Goal: Task Accomplishment & Management: Manage account settings

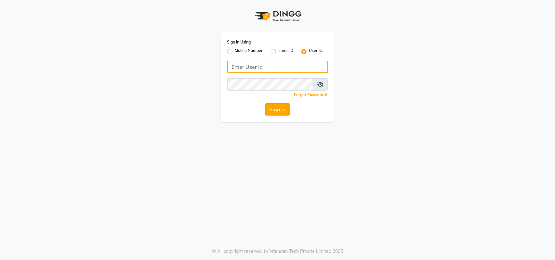
type input "bellavida"
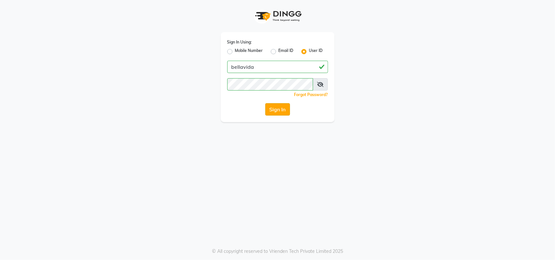
click at [275, 106] on button "Sign In" at bounding box center [277, 109] width 25 height 12
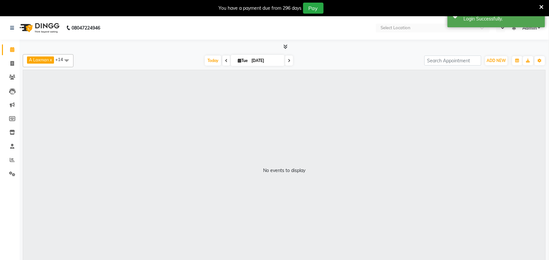
select select "en"
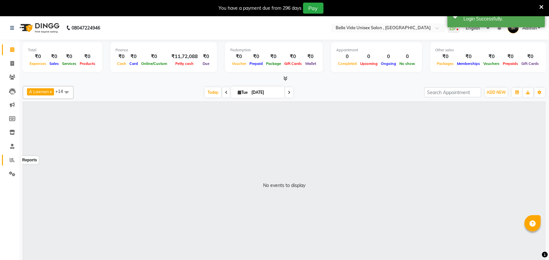
click at [13, 157] on span at bounding box center [11, 160] width 11 height 7
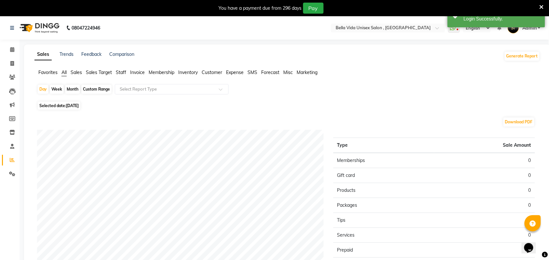
click at [125, 71] on span "Staff" at bounding box center [121, 73] width 10 height 6
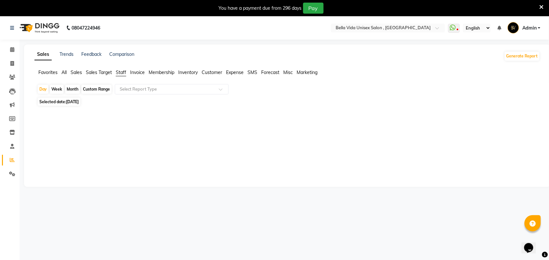
click at [75, 86] on div "Month" at bounding box center [72, 89] width 15 height 9
select select "9"
select select "2025"
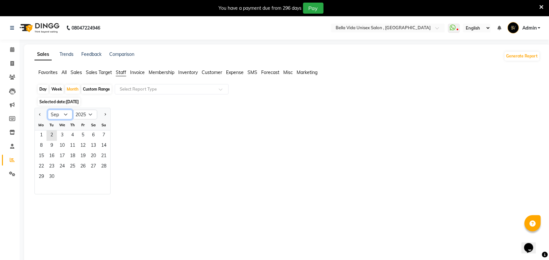
click at [67, 115] on select "Jan Feb Mar Apr May Jun Jul Aug Sep Oct Nov Dec" at bounding box center [60, 115] width 25 height 10
select select "8"
click at [48, 110] on select "Jan Feb Mar Apr May Jun Jul Aug Sep Oct Nov Dec" at bounding box center [60, 115] width 25 height 10
click at [81, 140] on span "1" at bounding box center [83, 136] width 10 height 10
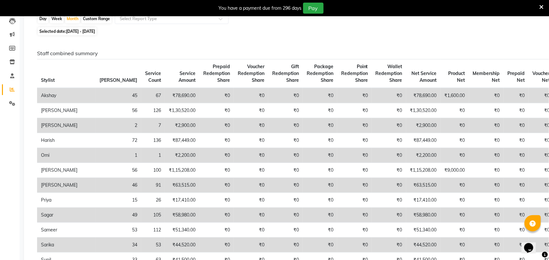
scroll to position [81, 0]
